Goal: Communication & Community: Answer question/provide support

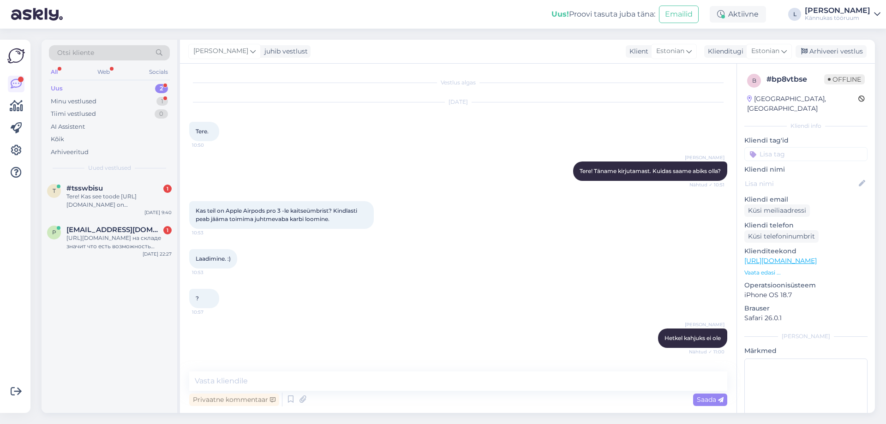
scroll to position [35, 0]
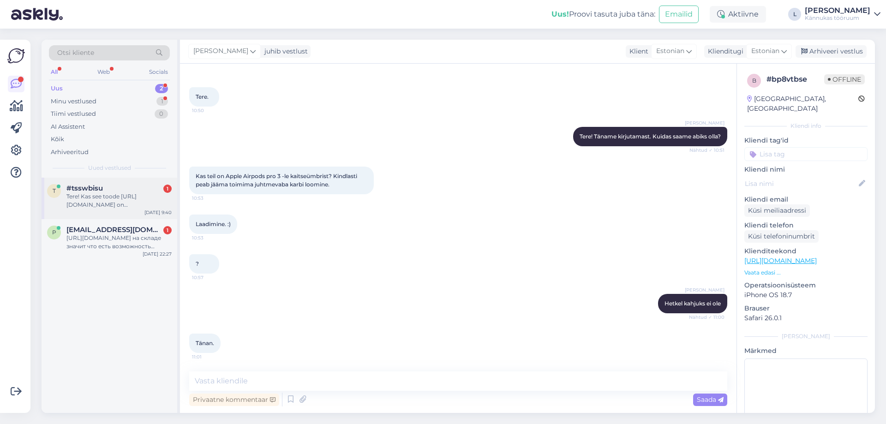
click at [115, 216] on div "t #tsswbisu 1 Tere! Kas see toode [URL][DOMAIN_NAME] on [GEOGRAPHIC_DATA] [GEOG…" at bounding box center [110, 199] width 136 height 42
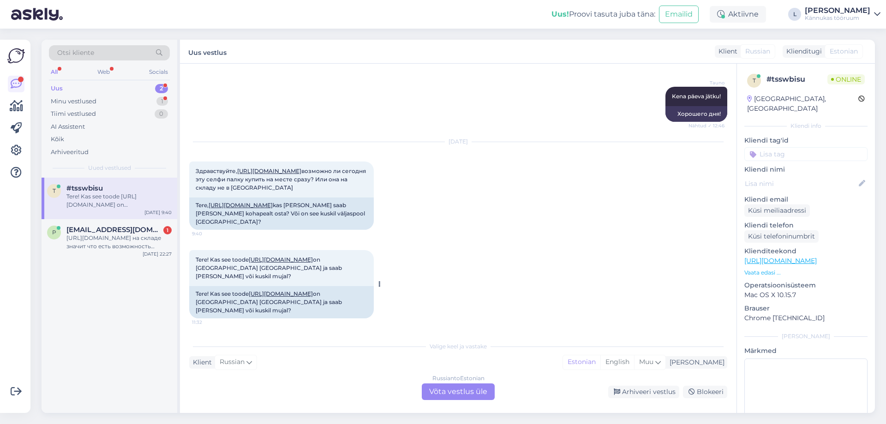
click at [249, 297] on link "[URL][DOMAIN_NAME]" at bounding box center [281, 293] width 64 height 7
click at [463, 394] on div "Russian to Estonian Võta vestlus üle" at bounding box center [458, 392] width 73 height 17
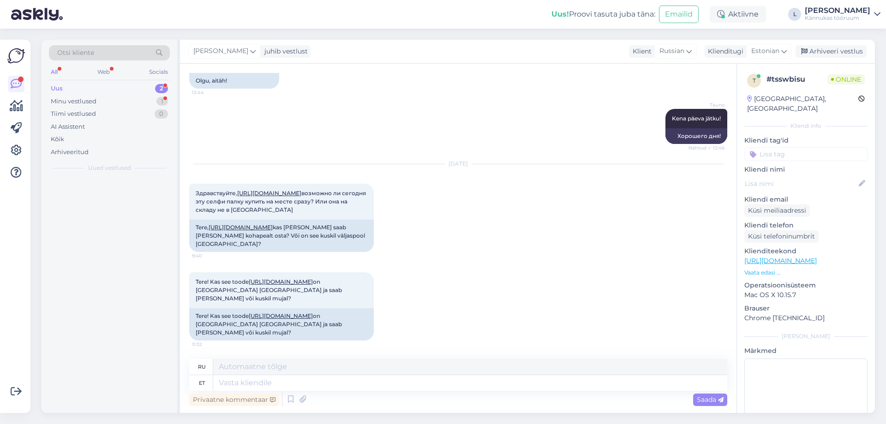
scroll to position [910, 0]
click at [288, 385] on textarea at bounding box center [470, 383] width 514 height 16
type textarea "Tere!"
type textarea "Привет!"
type textarea "Tere! Täname"
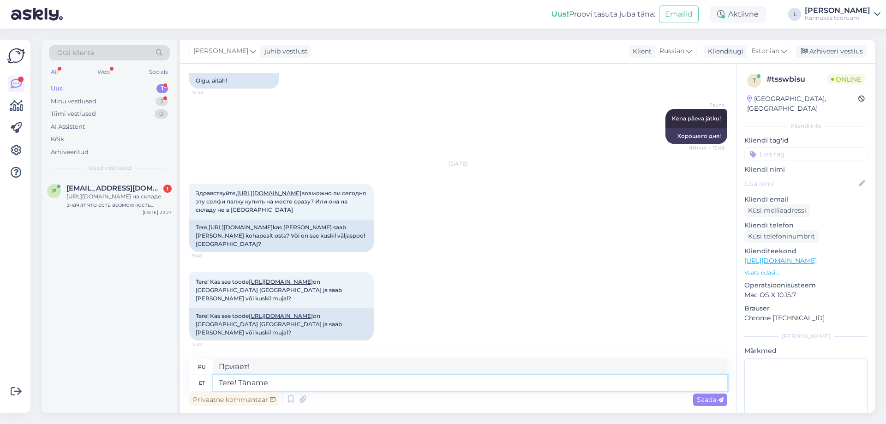
type textarea "Привет! [GEOGRAPHIC_DATA]."
type textarea "Tere! Täname kirjutamast"
type textarea "Здравствуйте! Спасибо за письмо."
type textarea "Tere! Täname kirjutamast. Toode o"
type textarea "Здравствуйте! Спасибо за письмо. Продукт"
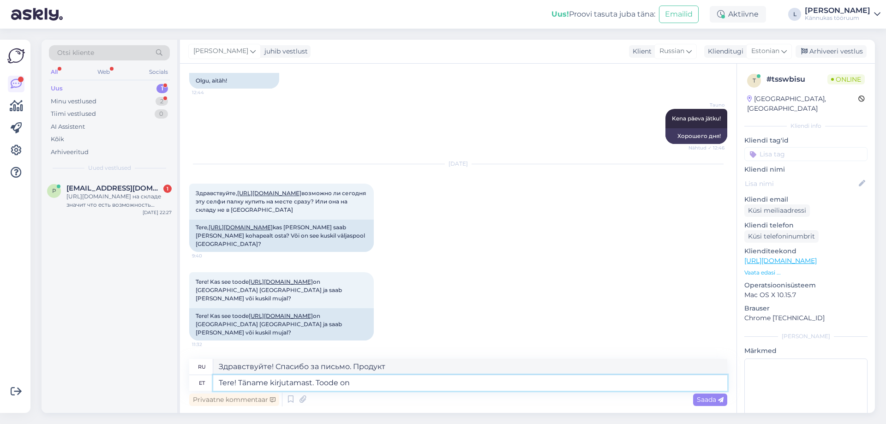
type textarea "Tere! Täname kirjutamast. Toode on m"
type textarea "Здравствуйте! Спасибо за письмо. Продукт..."
type textarea "Tere! Täname kirjutamast. Toode on meil"
type textarea "Здравствуйте! Спасибо за письмо. Товар у нас."
type textarea "Tere! Täname kirjutamast. Toode on meil kohapeal"
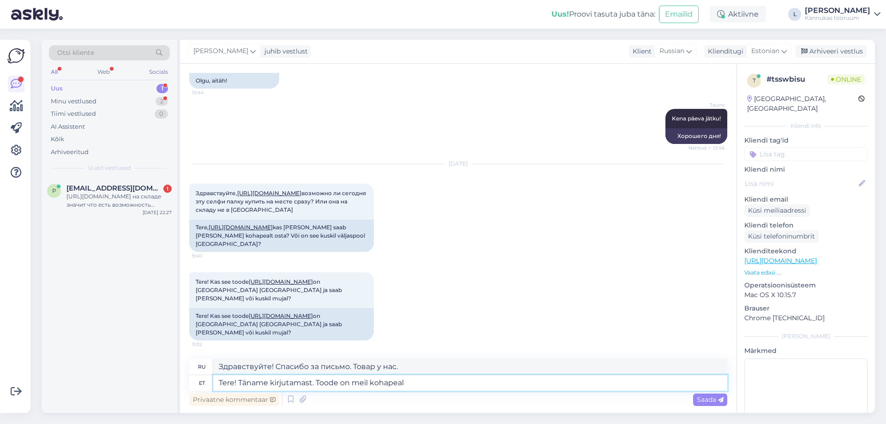
type textarea "Здравствуйте! Спасибо за письмо. У нас есть этот товар."
type textarea "Tere! Täname kirjutamast. Toode on meil kohapeal esinduses n"
type textarea "Здравствуйте! Спасибо за письмо. Этот товар есть в нашем местном дилерском цент…"
type textarea "Tere! Täname kirjutamast. Toode on meil kohapeal esinduses nin"
type textarea "Здравствуйте! Спасибо за письмо. Товар есть в нашем местном офисе."
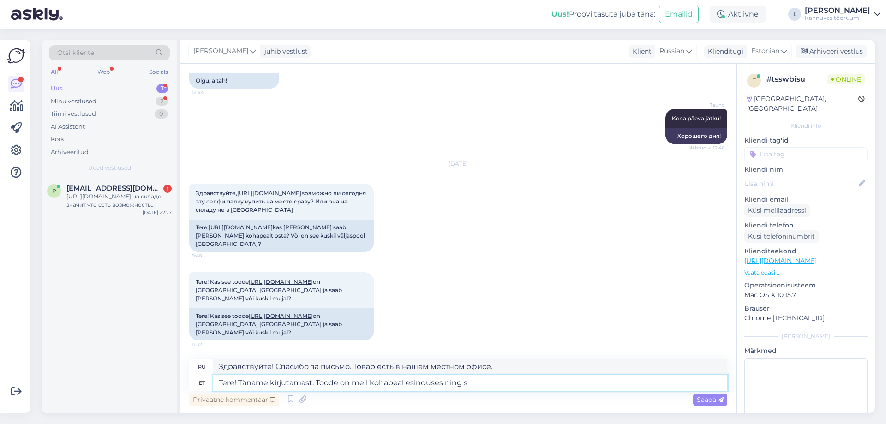
type textarea "Tere! Täname kirjutamast. Toode on meil kohapeal esinduses ning sa"
type textarea "Здравствуйте! Спасибо за письмо. Этот продукт есть в нашем местном офисе, и"
type textarea "Tere! Täname kirjutamast. Toode on meil kohapeal esinduses ning saate s"
type textarea "Здравствуйте! Спасибо за письмо. Этот продукт есть в нашем местном офисе, и вы …"
type textarea "Tere! Täname kirjutamast. Toode on meil kohapeal esinduses ning saate siia o"
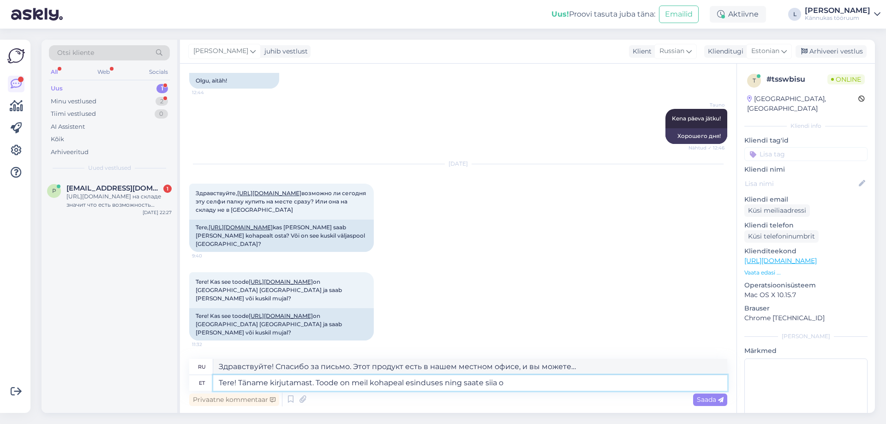
type textarea "Здравствуйте! Спасибо за письмо. Этот продукт есть в нашем местном офисе, и вы …"
type textarea "Tere! Täname kirjutamast. Toode on meil kohapeal esinduses ning saate siia ostm…"
type textarea "Здравствуйте! Спасибо за письмо. Этот продукт есть в нашем местном офисе, и вы …"
type textarea "Tere! Täname kirjutamast. Toode on meil kohapeal esinduses ning saate siia ostm…"
type textarea "Здравствуйте! [PERSON_NAME], что написали. Этот продукт есть в нашем местном оф…"
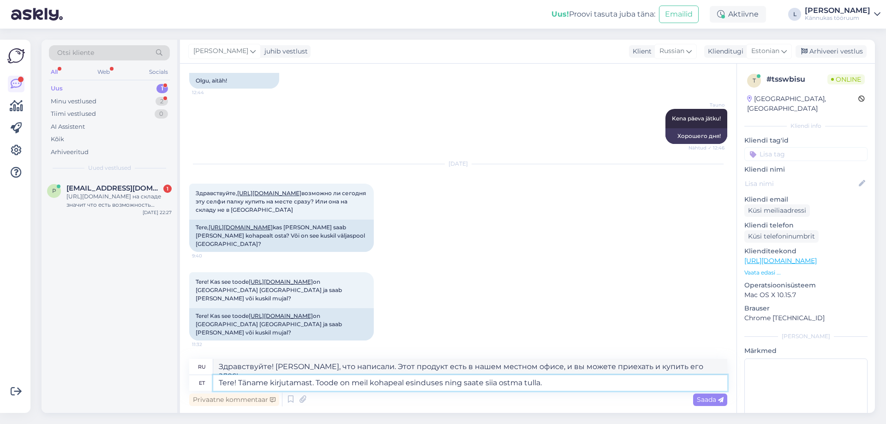
type textarea "Tere! Täname kirjutamast. Toode on meil kohapeal esinduses ning saate siia ostm…"
click at [696, 400] on div "Saada" at bounding box center [710, 400] width 34 height 12
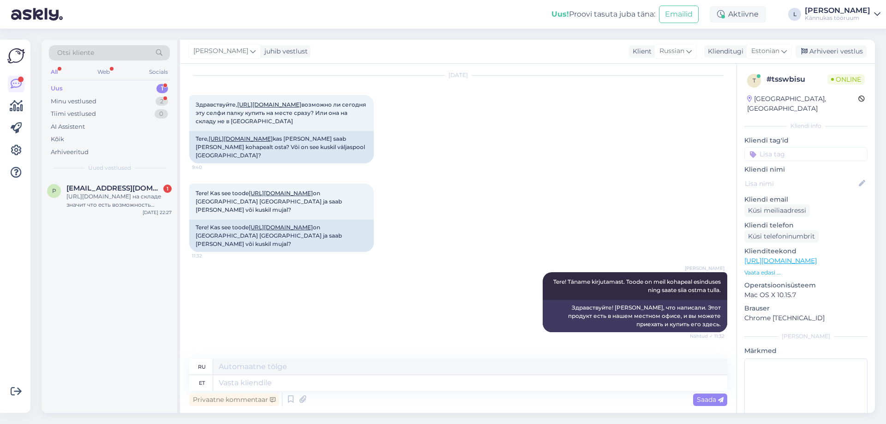
scroll to position [1046, 0]
